Goal: Task Accomplishment & Management: Use online tool/utility

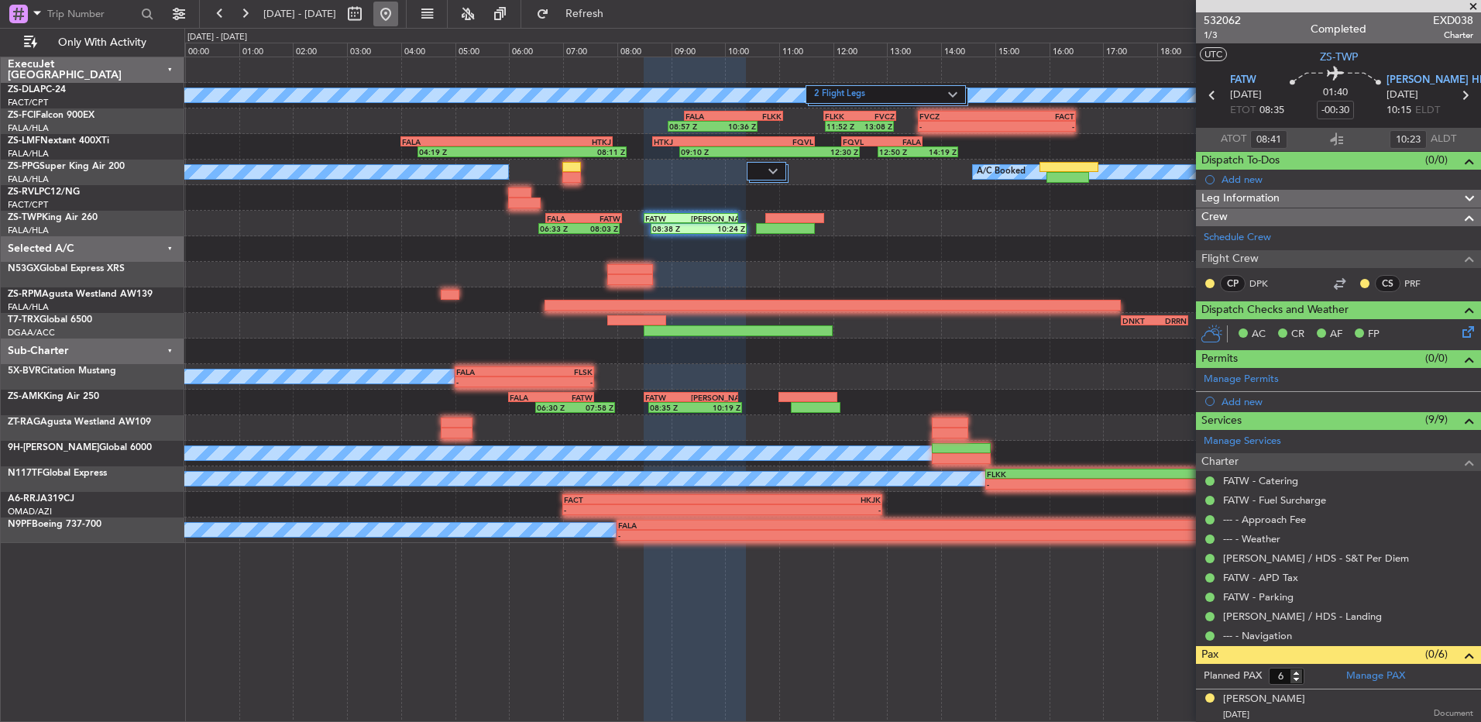
click at [398, 14] on button at bounding box center [385, 14] width 25 height 25
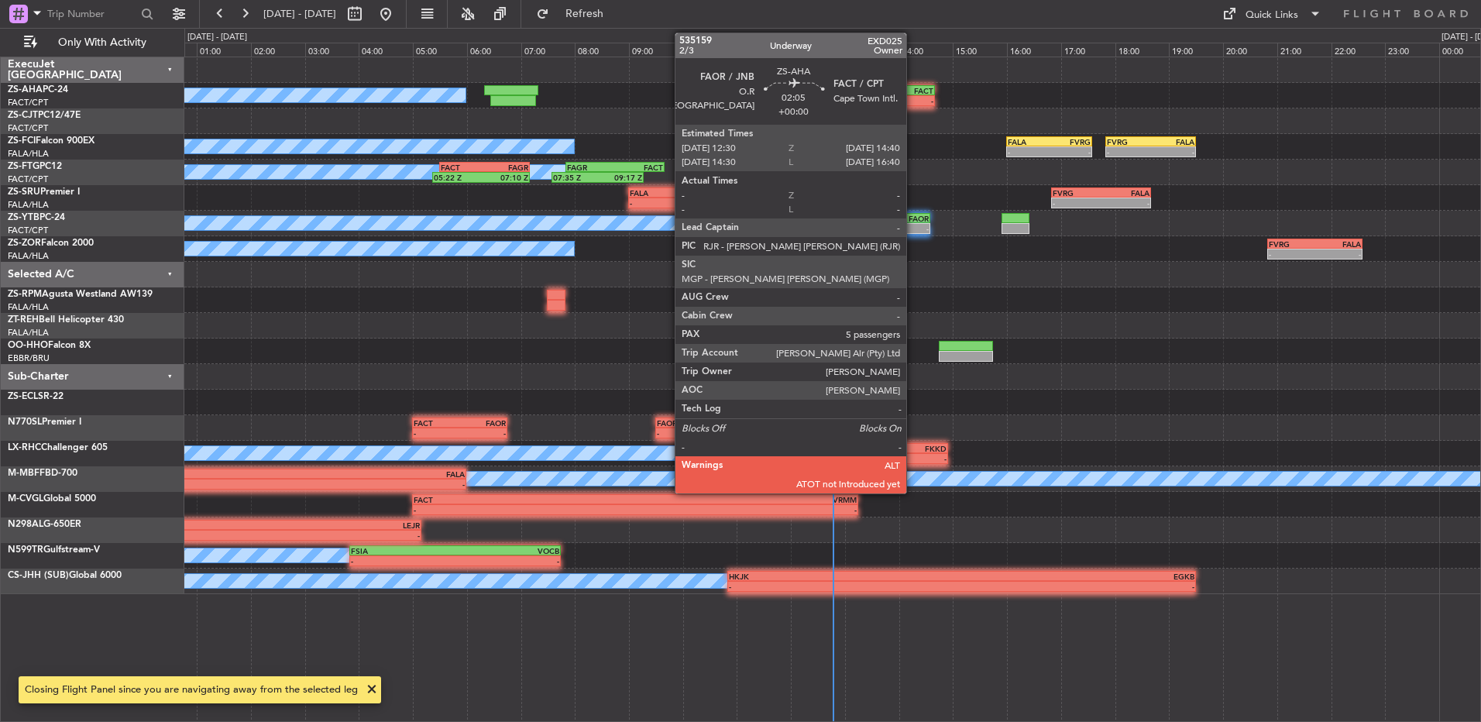
click at [913, 95] on div "FAOR 12:30 Z FACT 14:40 Z" at bounding box center [876, 90] width 118 height 11
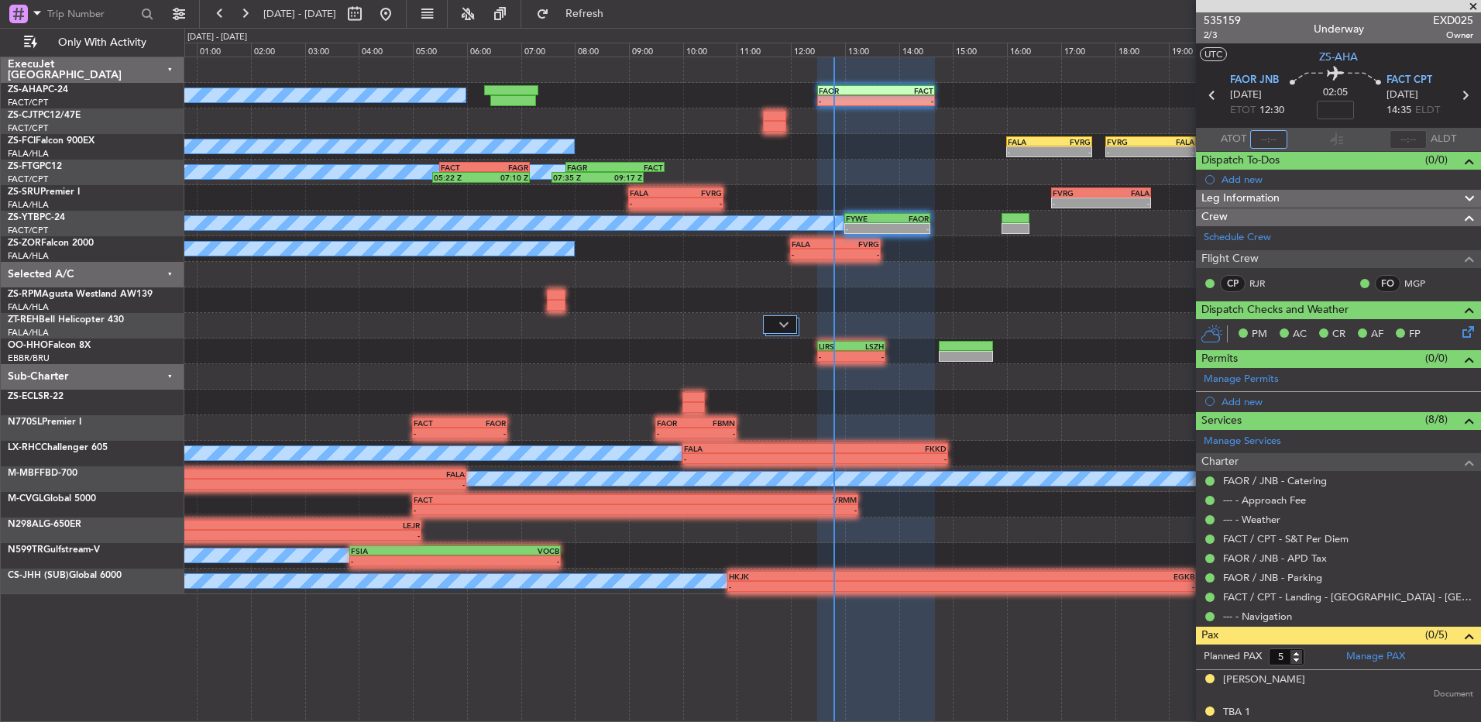
click at [1279, 136] on input "text" at bounding box center [1268, 139] width 37 height 19
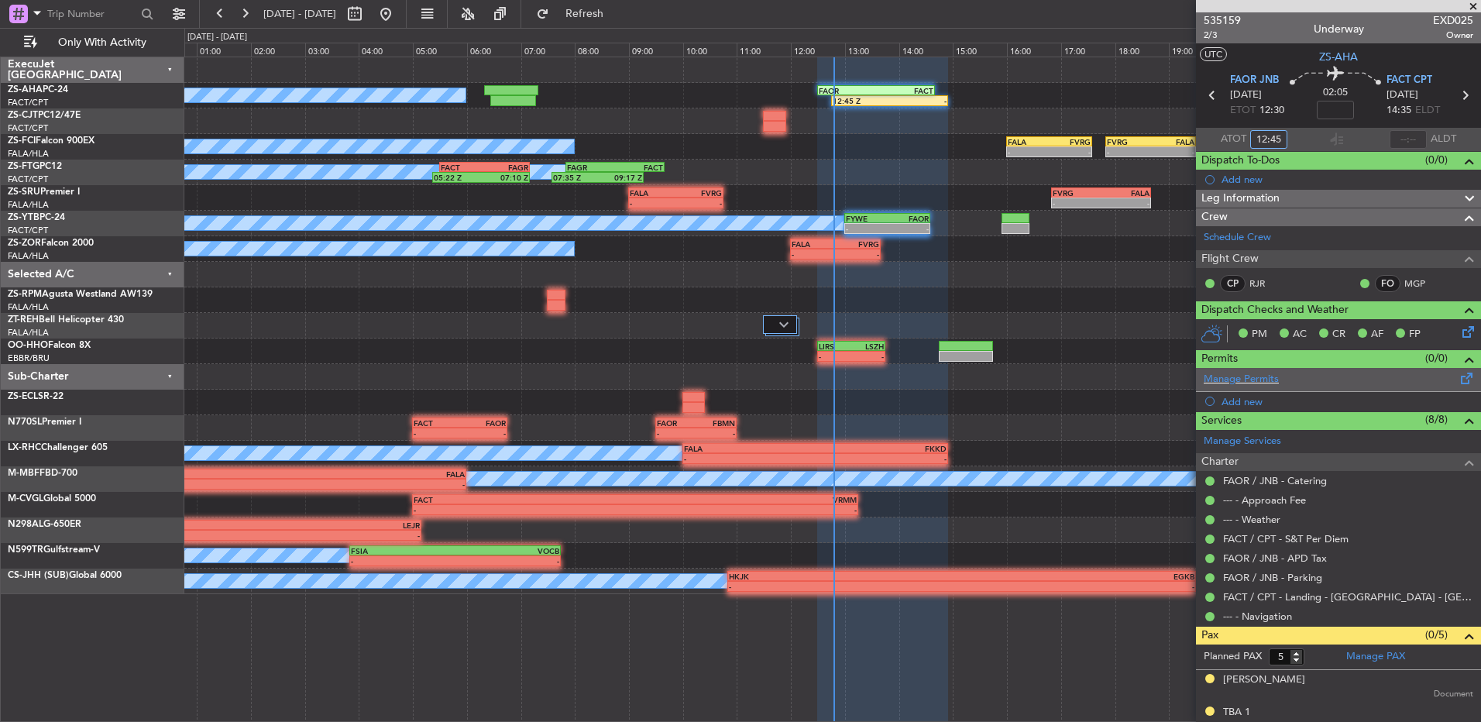
type input "12:45"
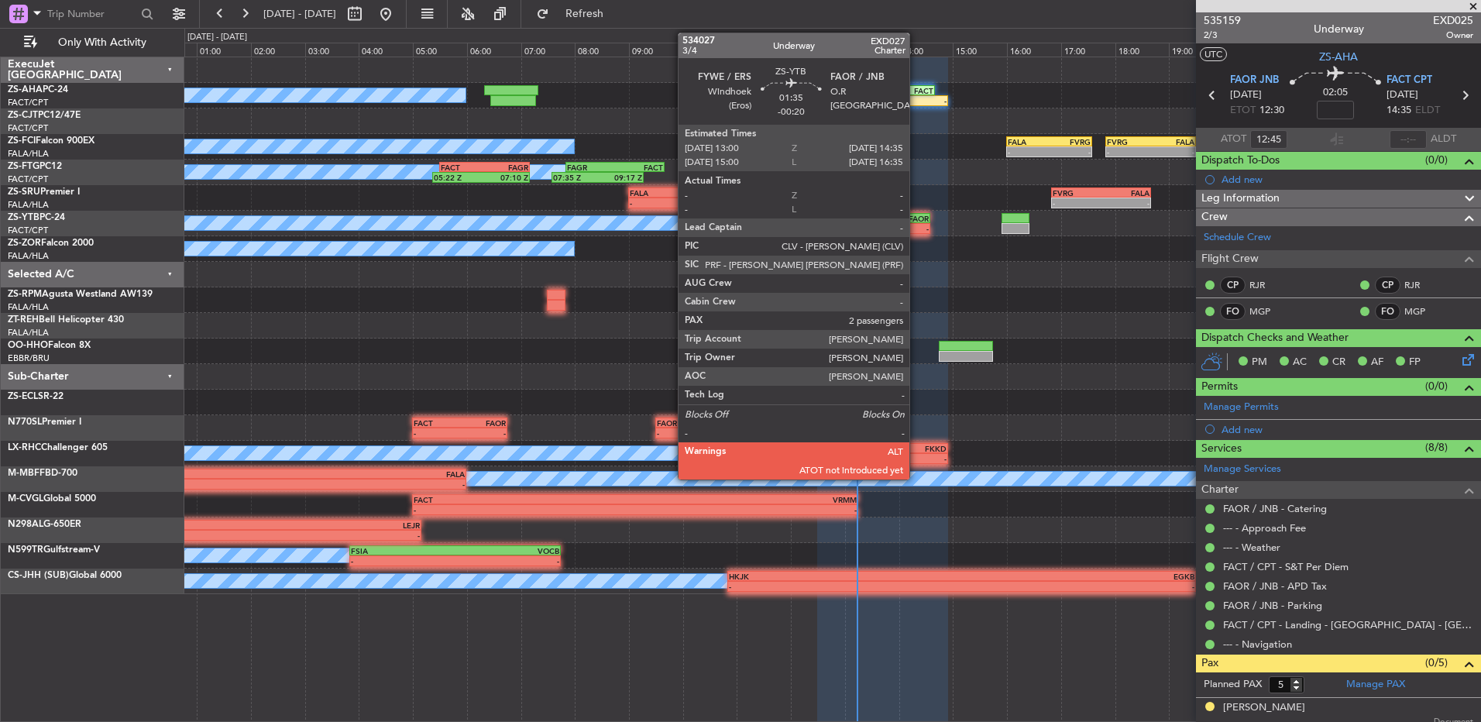
click at [916, 229] on div "-" at bounding box center [907, 228] width 41 height 9
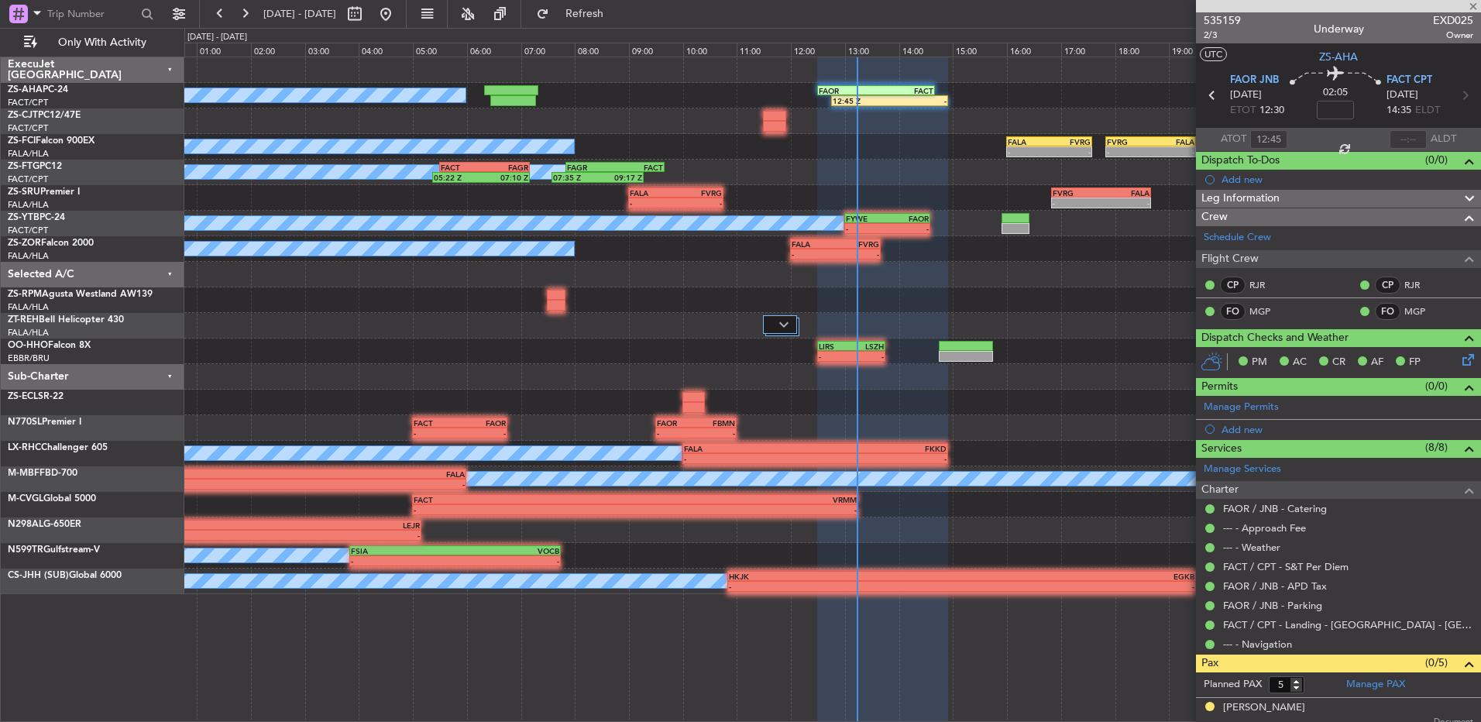
type input "-00:20"
type input "2"
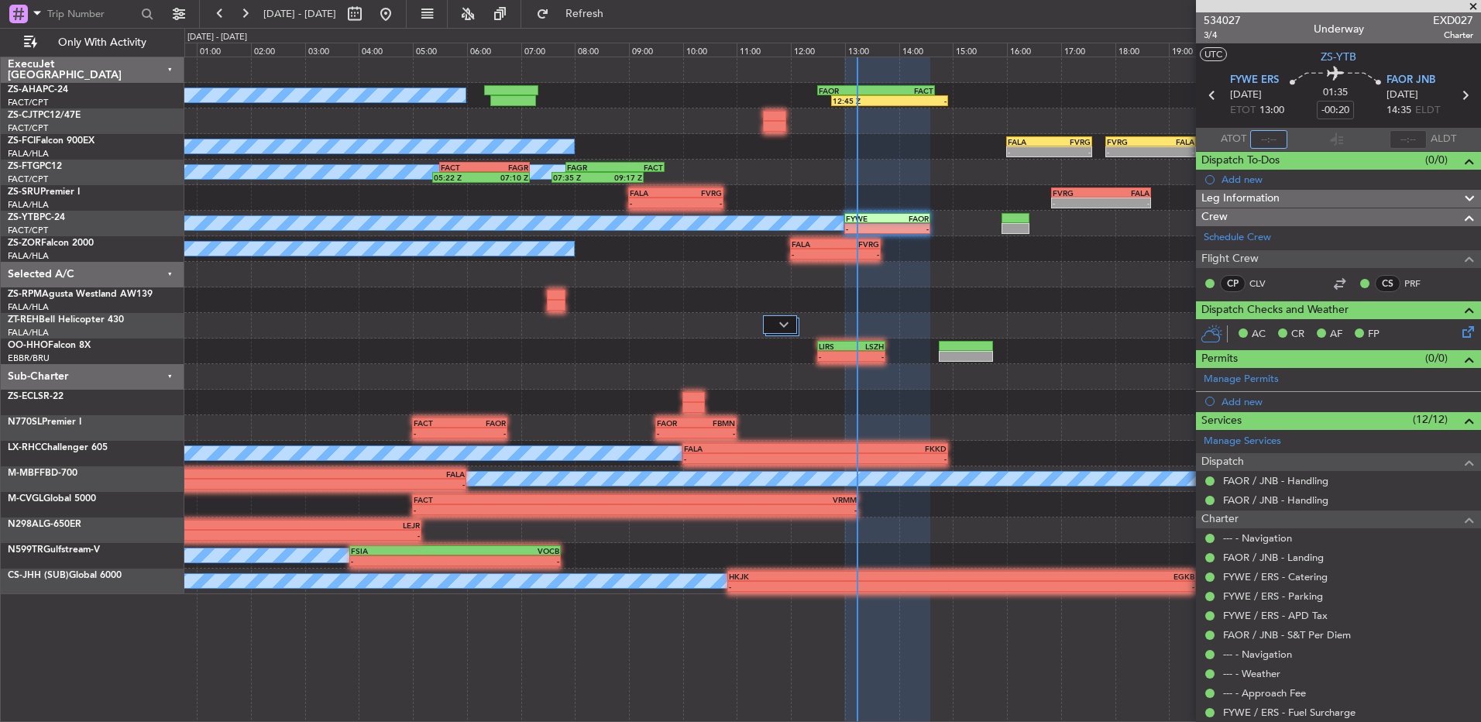
click at [1276, 134] on input "text" at bounding box center [1268, 139] width 37 height 19
type input "1"
type input "13:16"
